Goal: Task Accomplishment & Management: Use online tool/utility

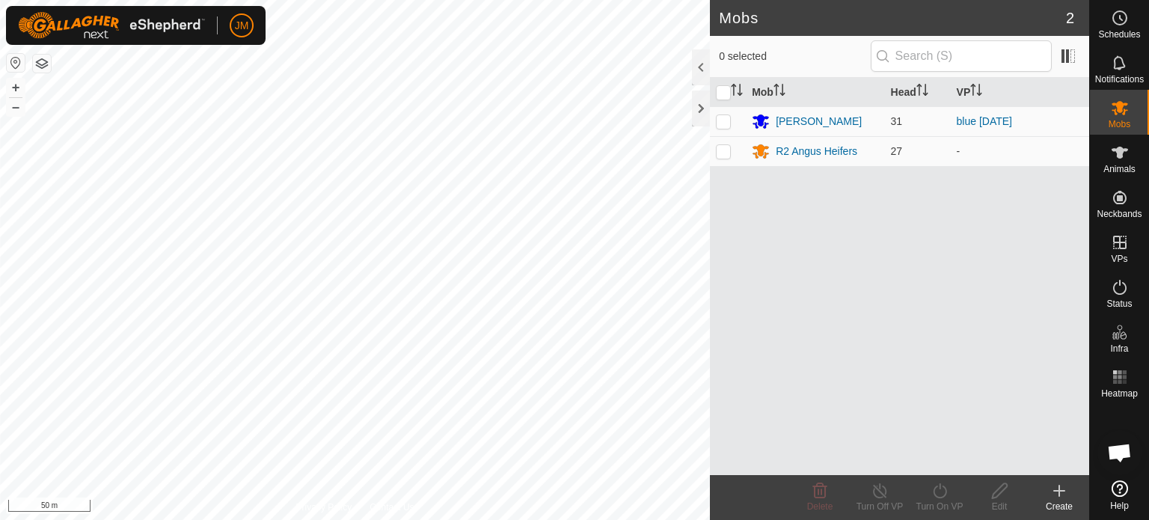
scroll to position [1035, 0]
click at [1061, 491] on icon at bounding box center [1059, 491] width 18 height 18
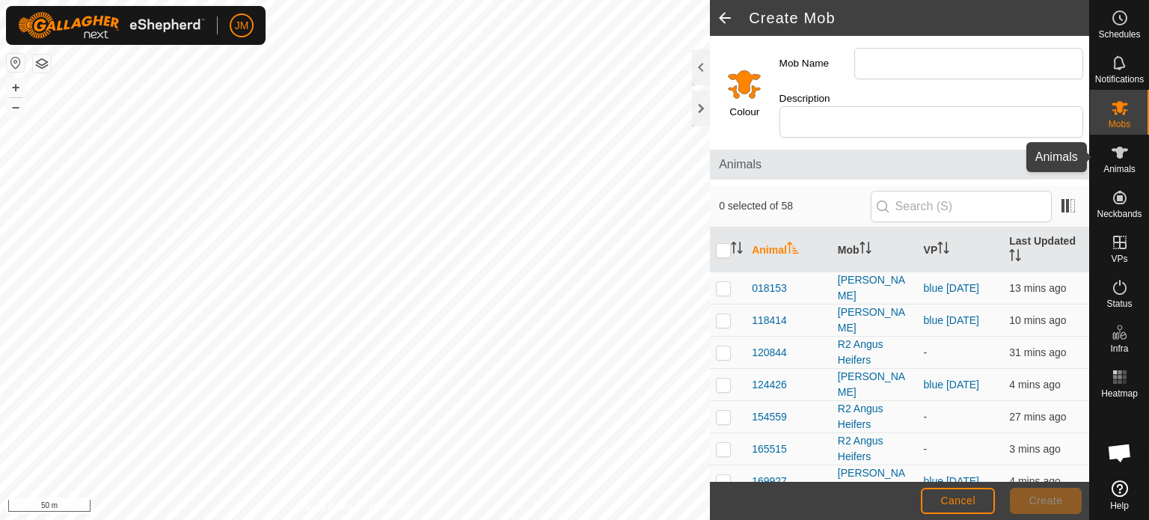
click at [1124, 156] on icon at bounding box center [1120, 153] width 18 height 18
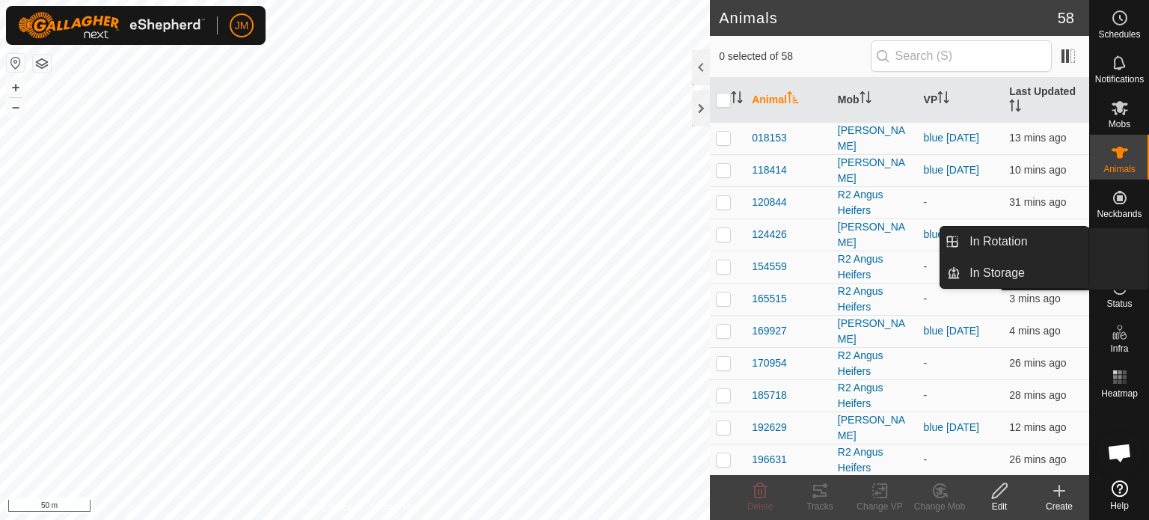
click at [1116, 245] on icon at bounding box center [1120, 242] width 18 height 18
click at [1121, 240] on icon at bounding box center [1120, 242] width 18 height 18
click at [1032, 239] on link "In Rotation" at bounding box center [1025, 242] width 128 height 30
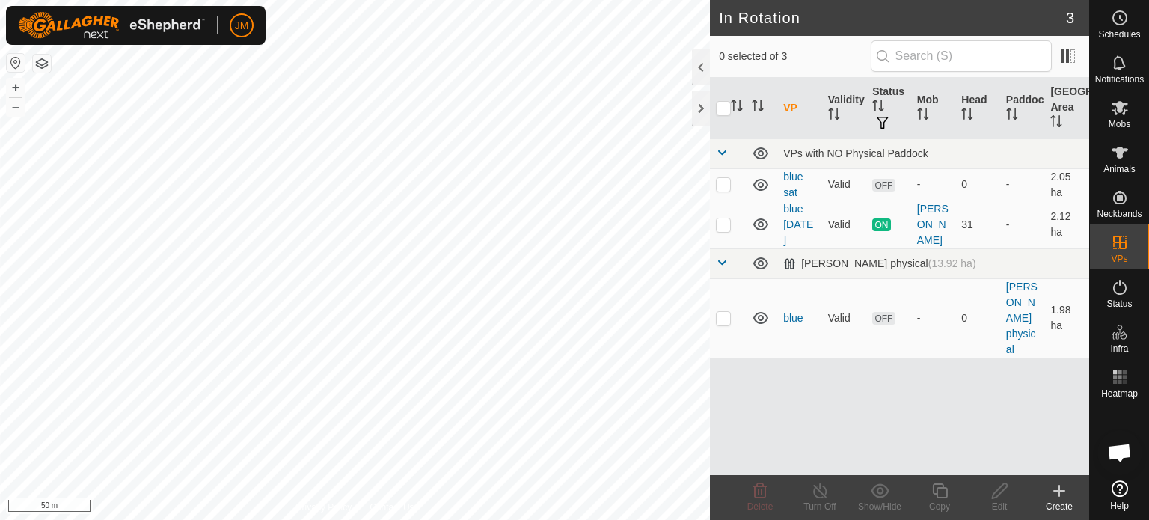
click at [1057, 492] on icon at bounding box center [1059, 491] width 18 height 18
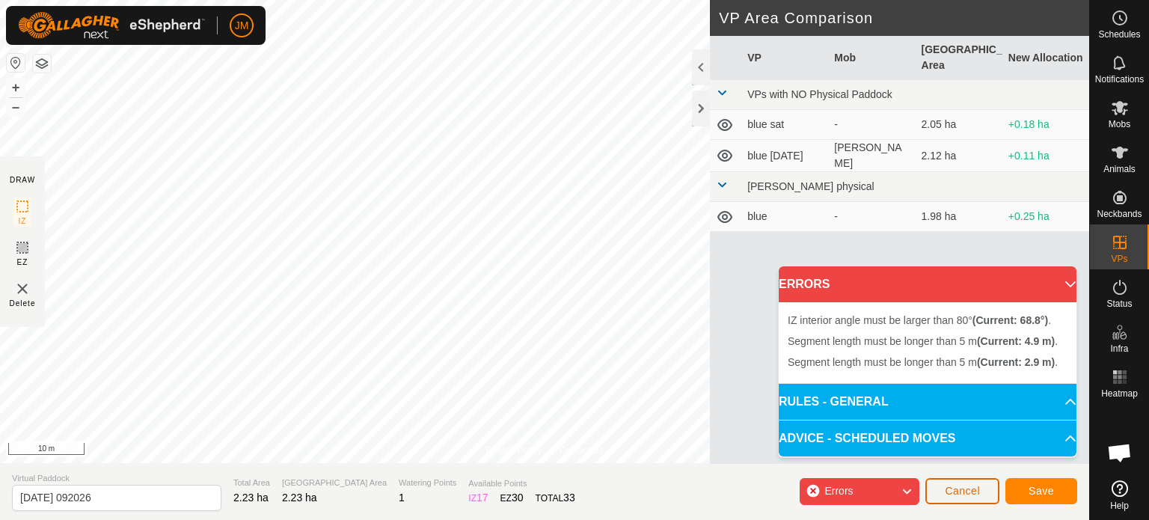
click at [972, 495] on span "Cancel" at bounding box center [962, 491] width 35 height 12
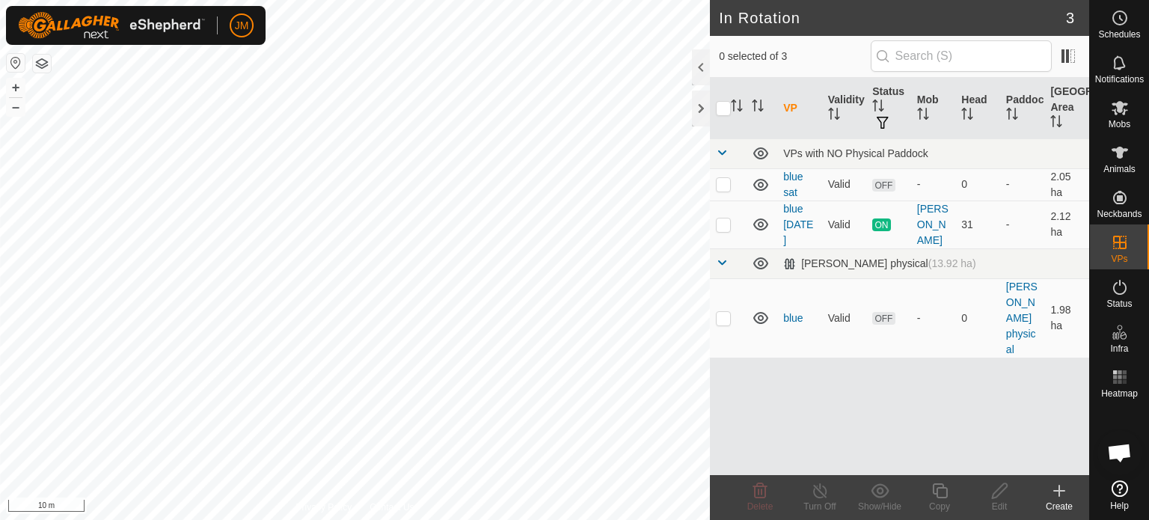
click at [1065, 492] on icon at bounding box center [1059, 491] width 18 height 18
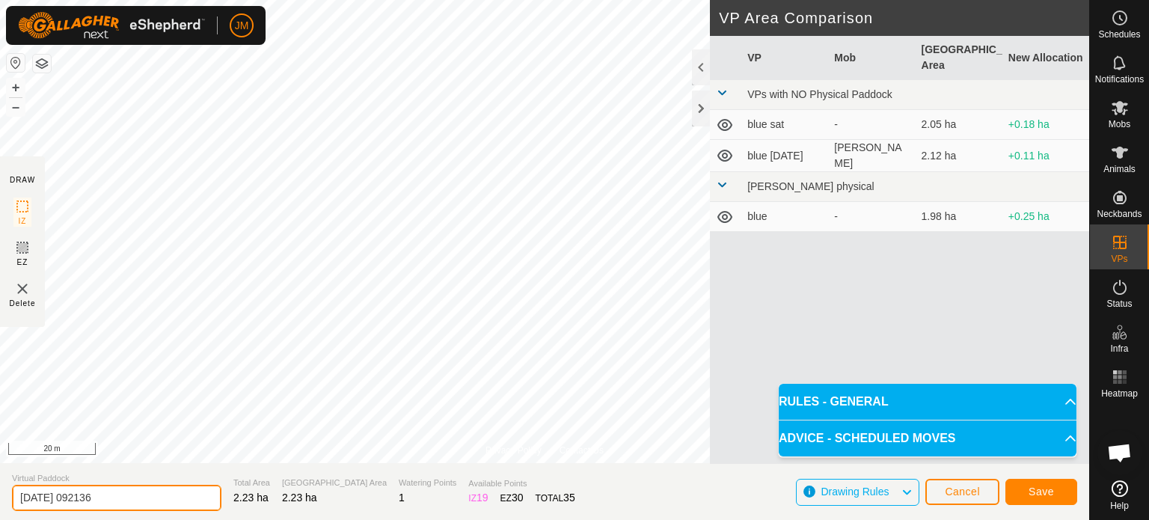
click at [138, 497] on input "[DATE] 092136" at bounding box center [116, 498] width 209 height 26
type input "2"
type input "blue [DATE]"
click at [1014, 493] on button "Save" at bounding box center [1041, 492] width 72 height 26
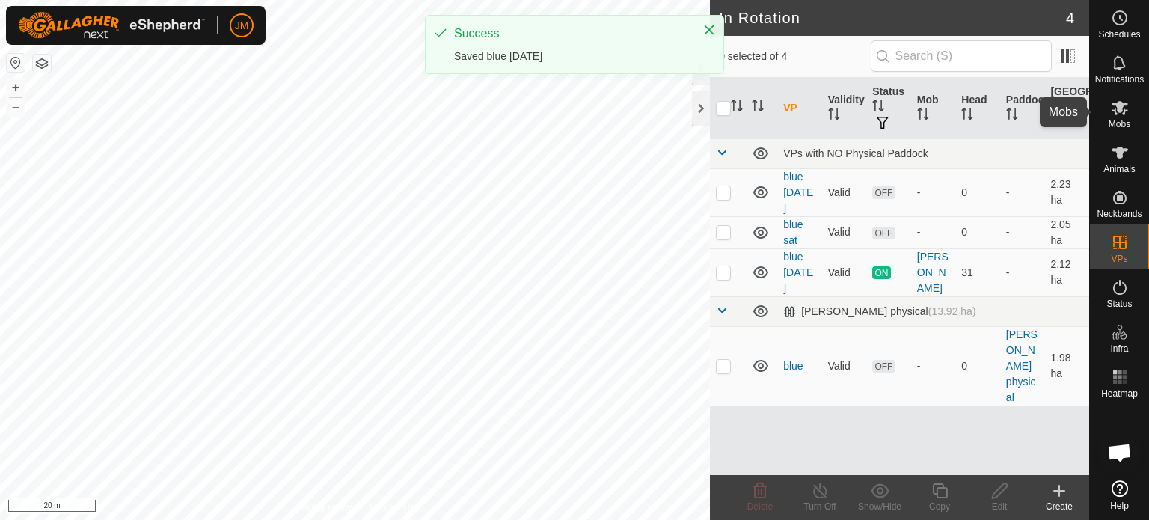
click at [1128, 105] on icon at bounding box center [1120, 108] width 18 height 18
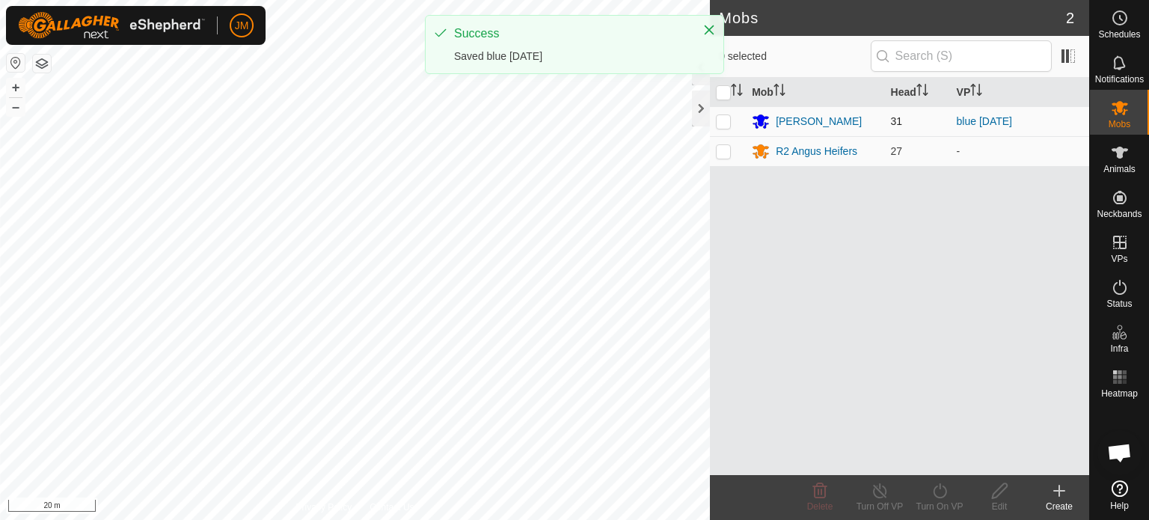
click at [727, 122] on p-checkbox at bounding box center [723, 121] width 15 height 12
checkbox input "true"
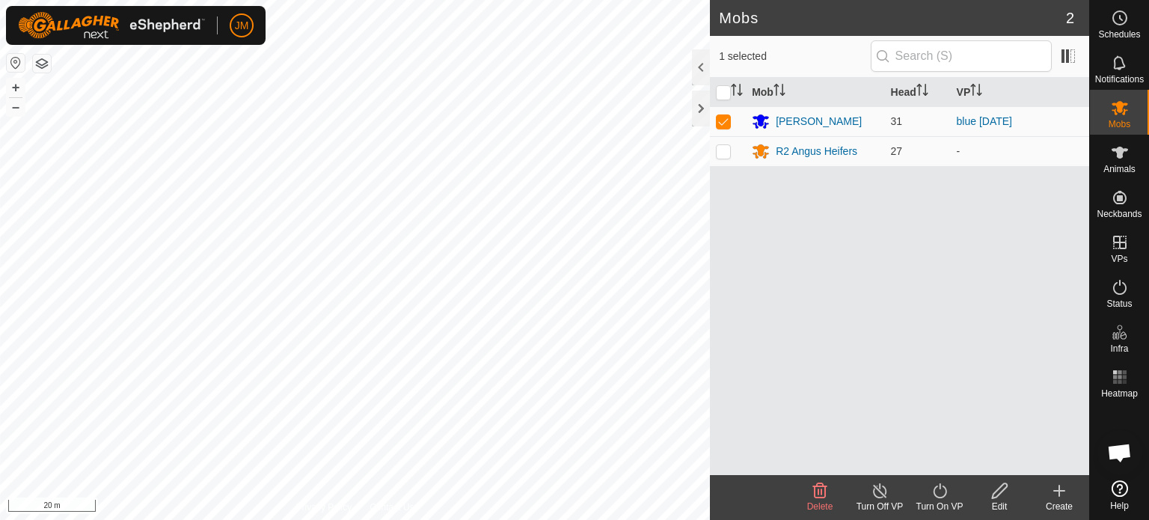
click at [943, 495] on icon at bounding box center [940, 491] width 19 height 18
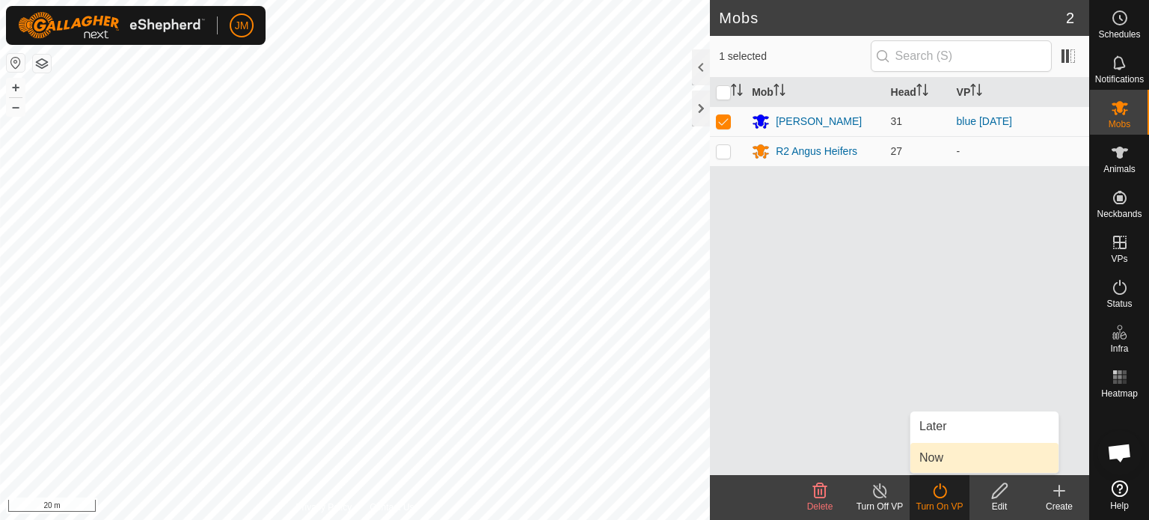
click at [940, 457] on link "Now" at bounding box center [984, 458] width 148 height 30
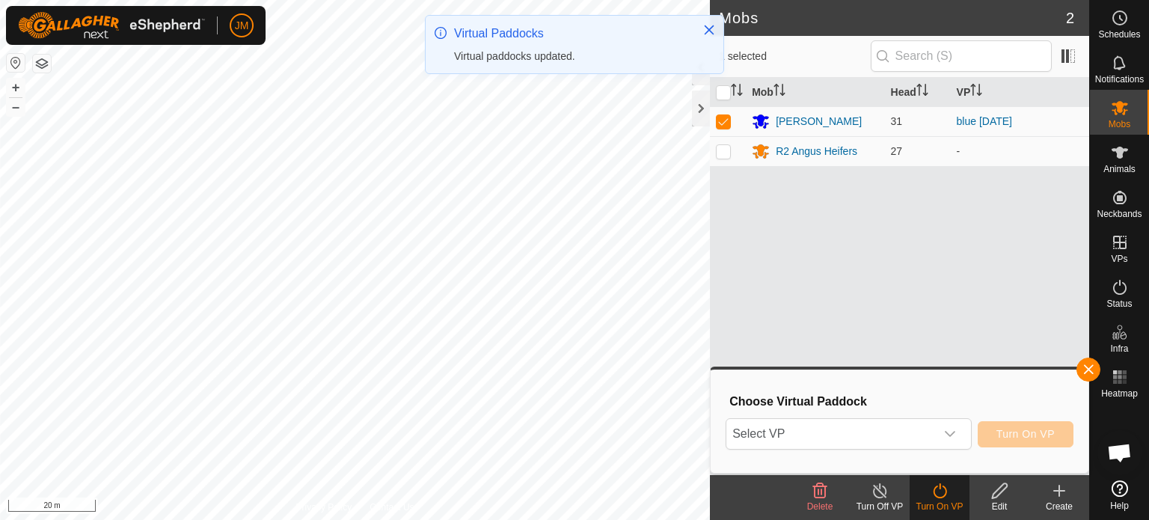
click at [934, 436] on span "Select VP" at bounding box center [830, 434] width 209 height 30
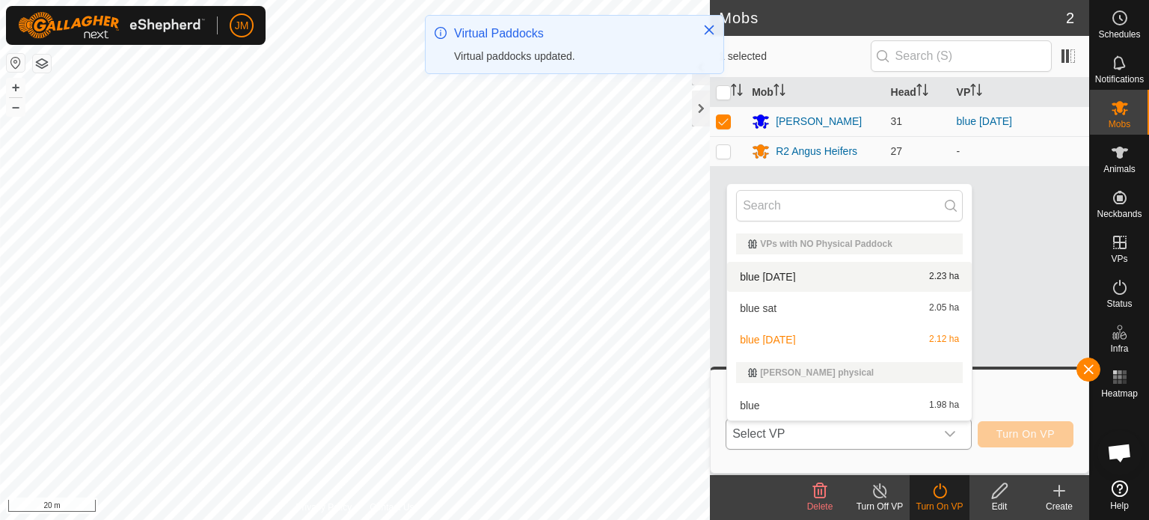
click at [874, 270] on li "blue [DATE] 2.23 ha" at bounding box center [849, 277] width 245 height 30
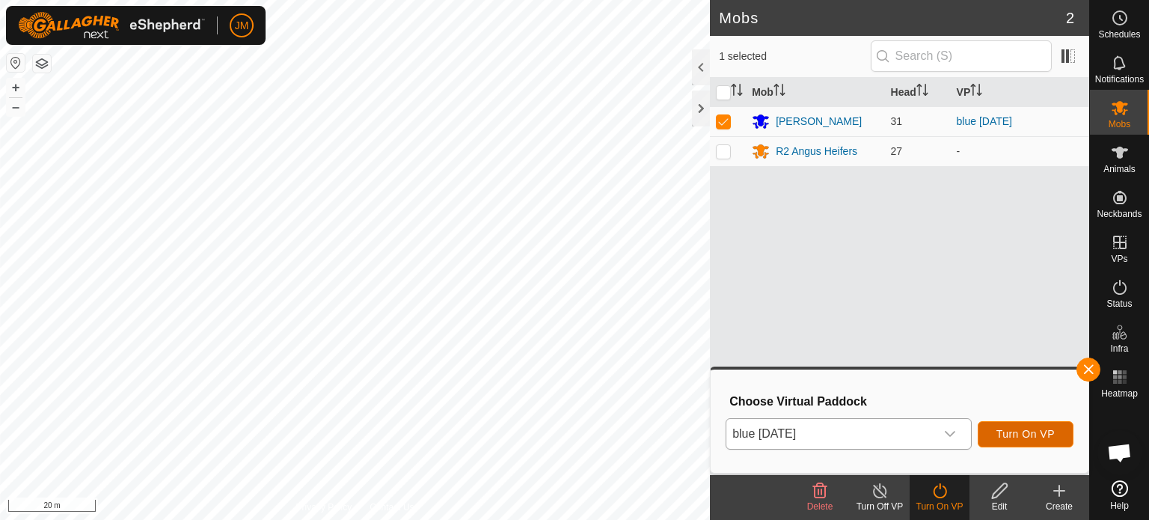
click at [1011, 428] on span "Turn On VP" at bounding box center [1025, 434] width 58 height 12
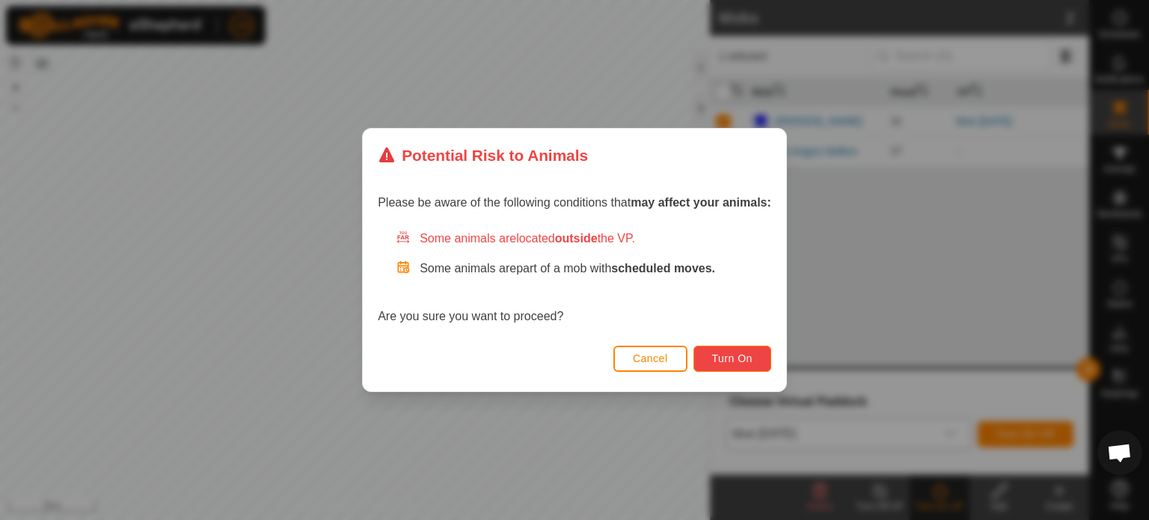
click at [742, 352] on span "Turn On" at bounding box center [732, 358] width 40 height 12
